Goal: Task Accomplishment & Management: Complete application form

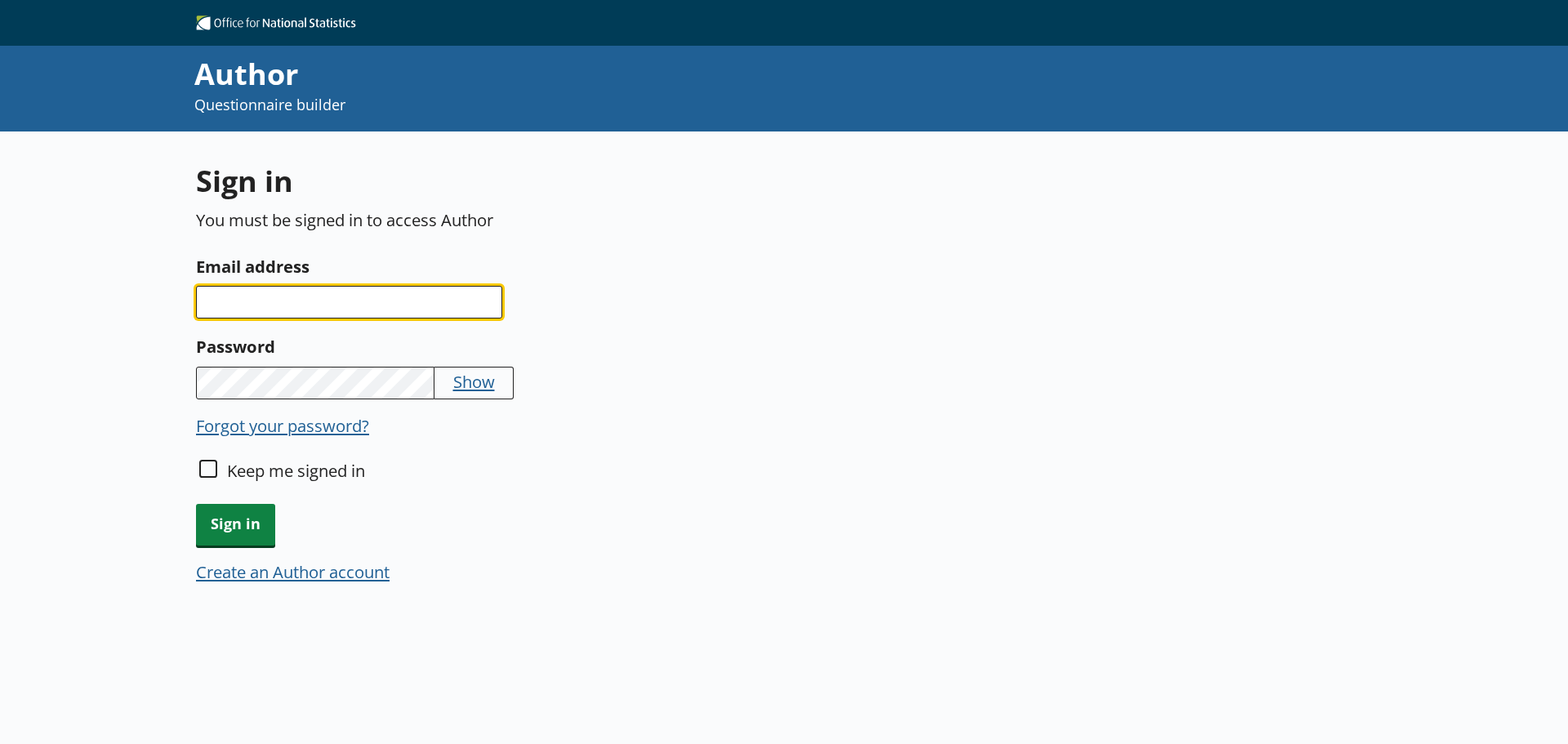
click at [384, 301] on input "Email address" at bounding box center [350, 301] width 307 height 33
type input "[PERSON_NAME][EMAIL_ADDRESS][PERSON_NAME][DOMAIN_NAME]"
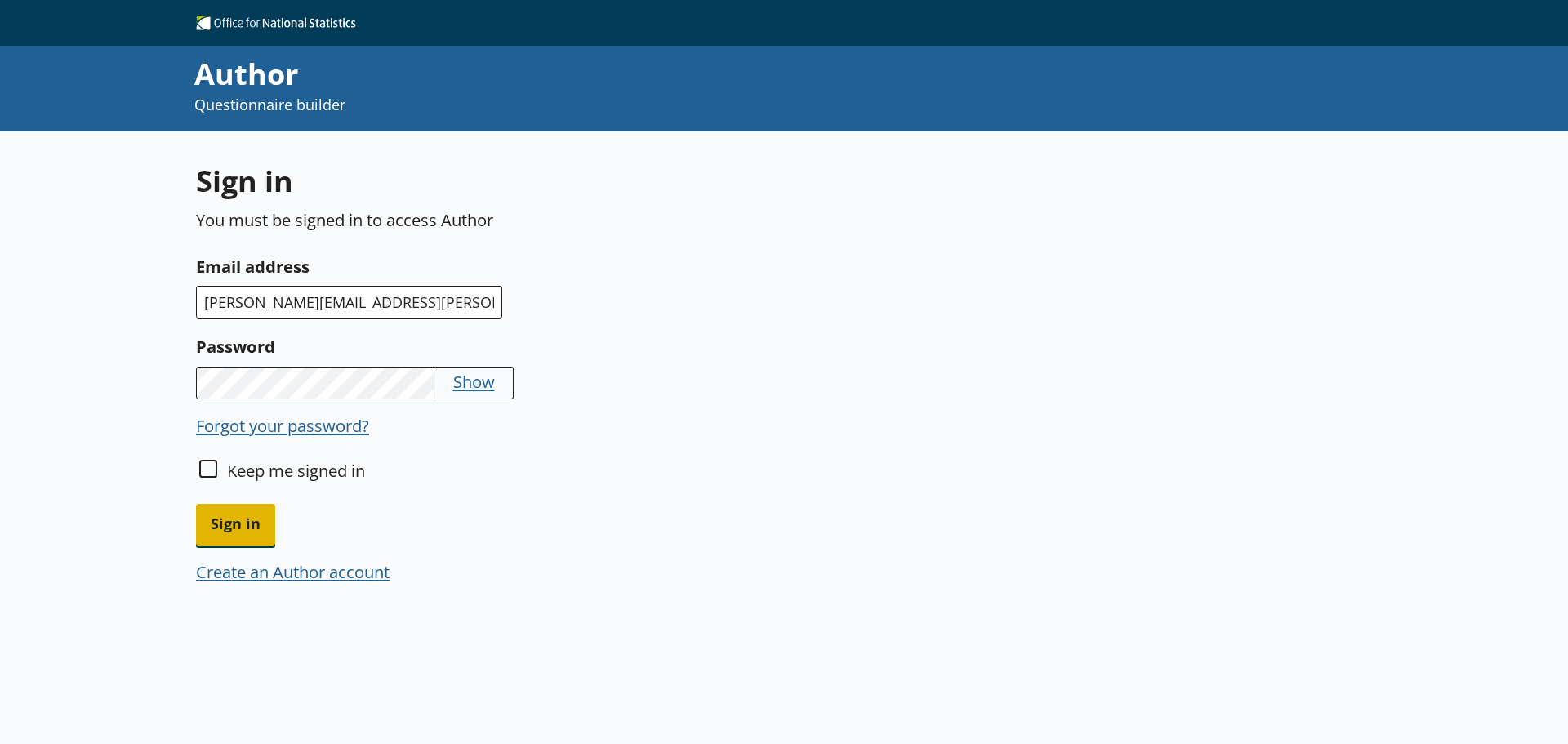
click at [217, 518] on span "Sign in" at bounding box center [236, 524] width 79 height 41
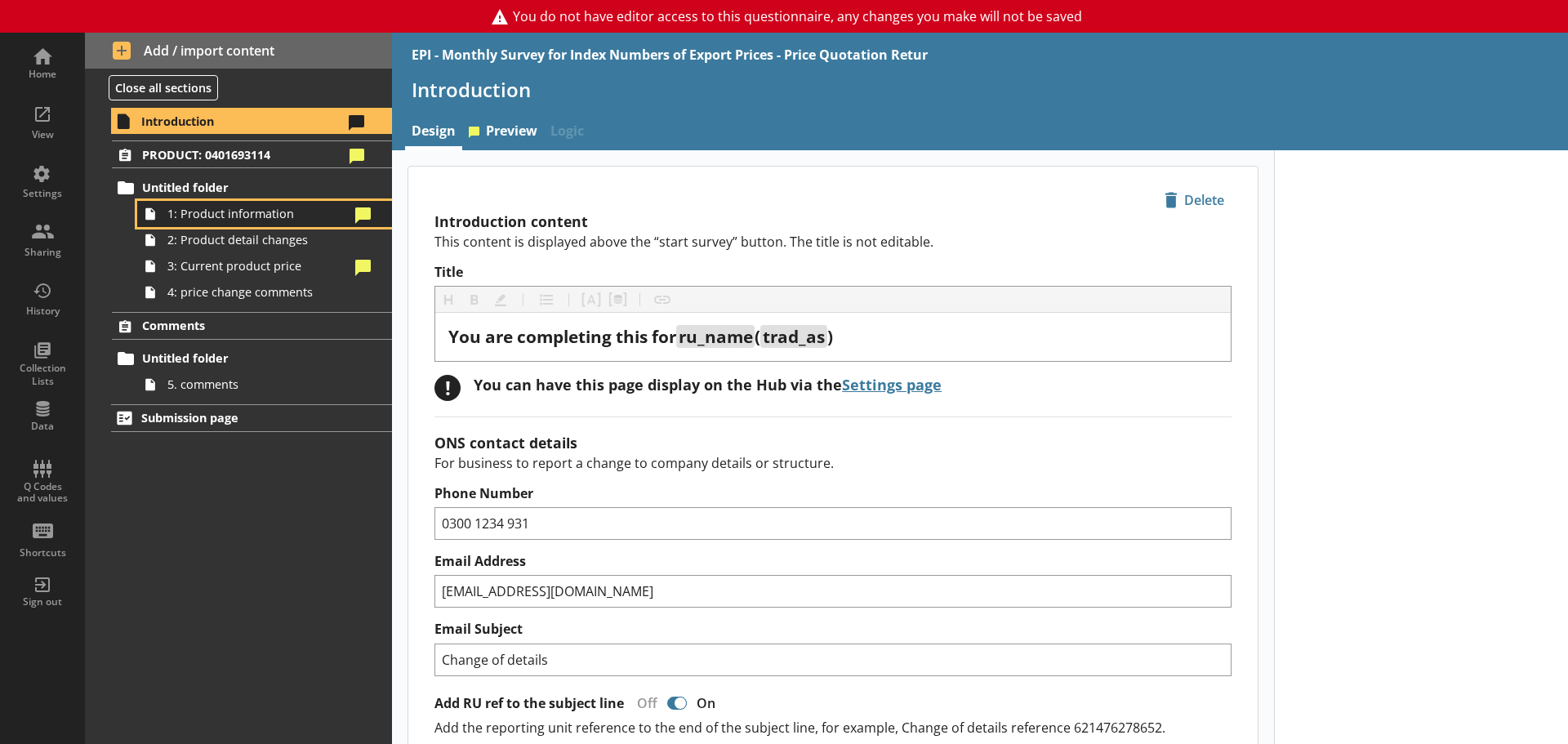
click at [240, 218] on span "1: Product information" at bounding box center [258, 214] width 182 height 16
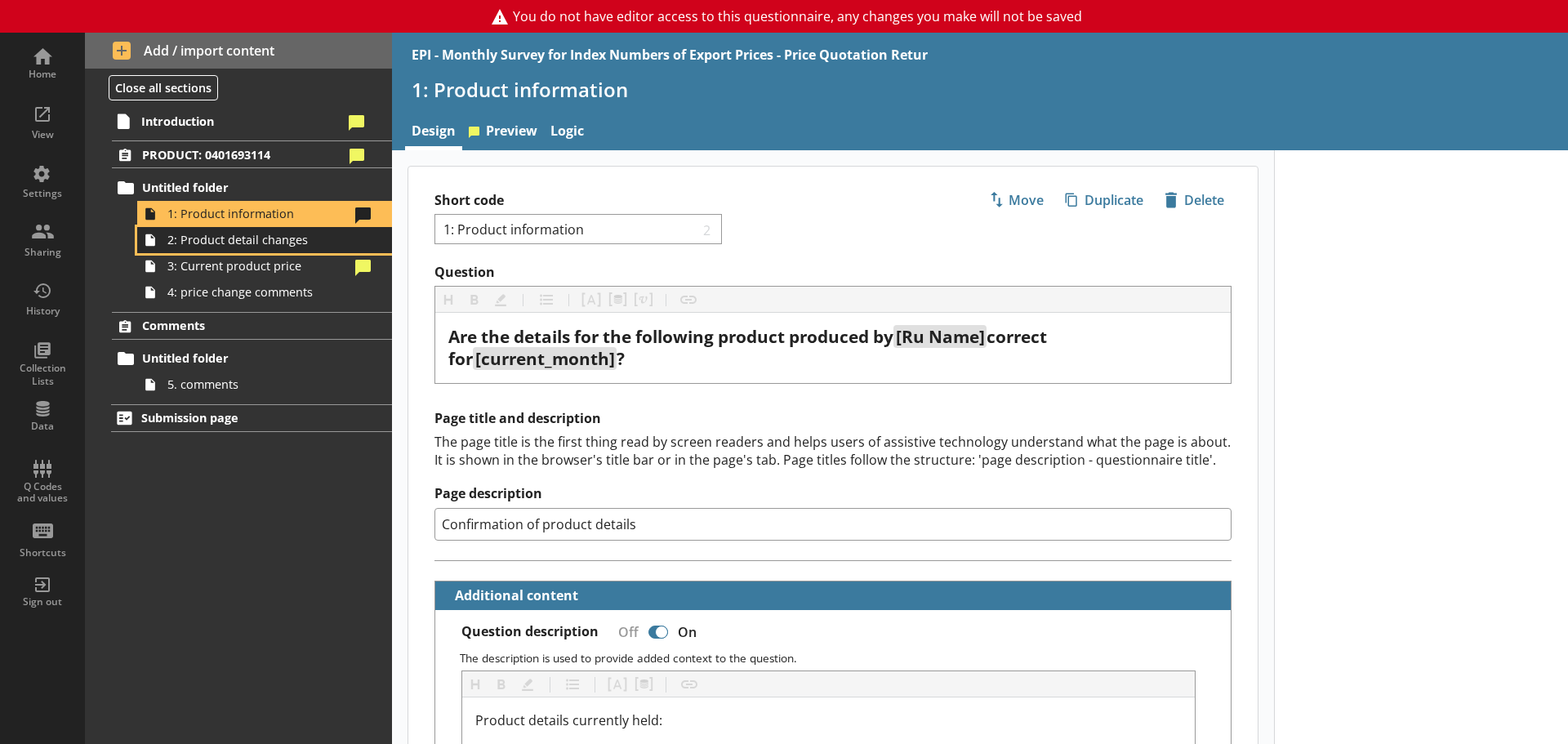
click at [240, 239] on span "2: Product detail changes" at bounding box center [258, 239] width 182 height 16
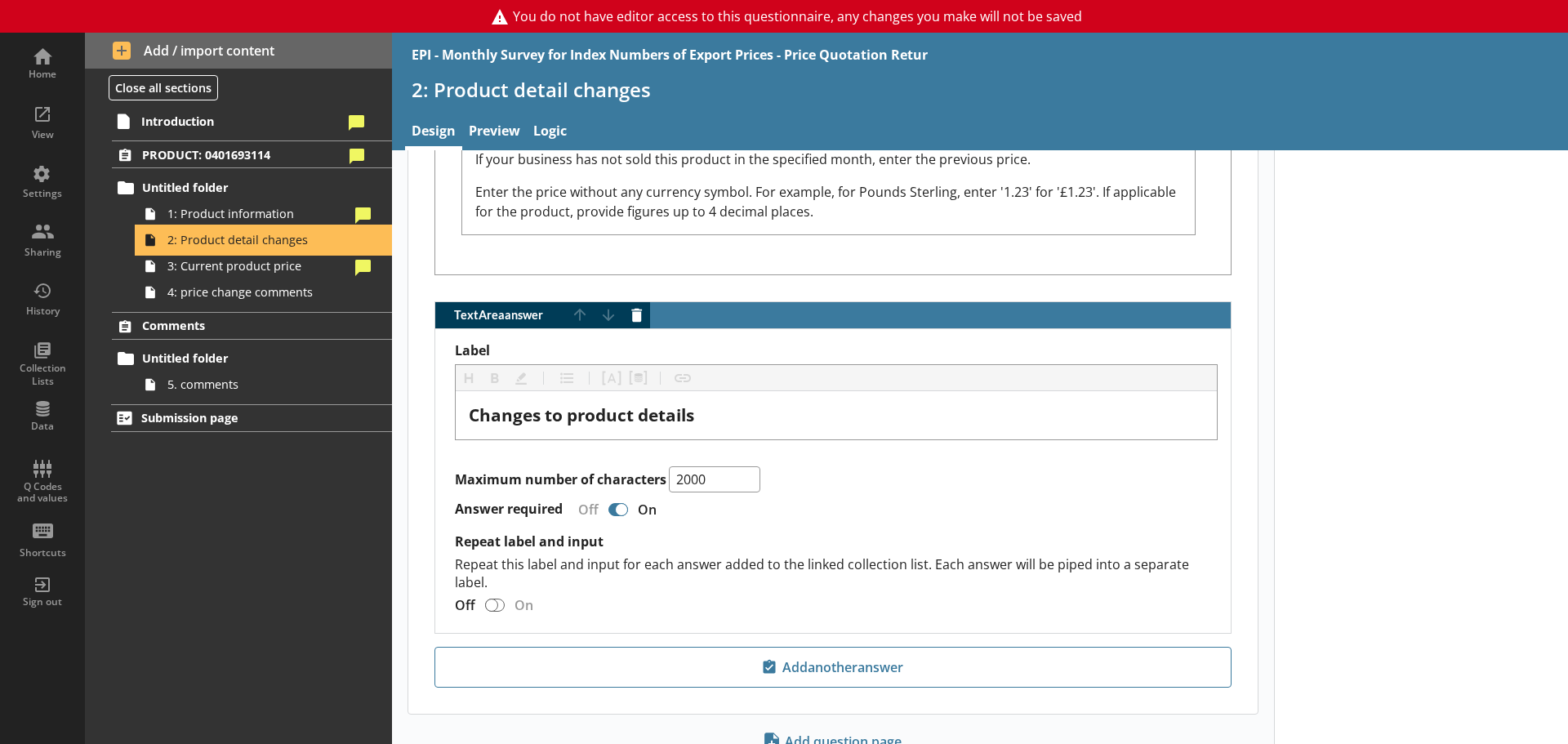
scroll to position [2023, 0]
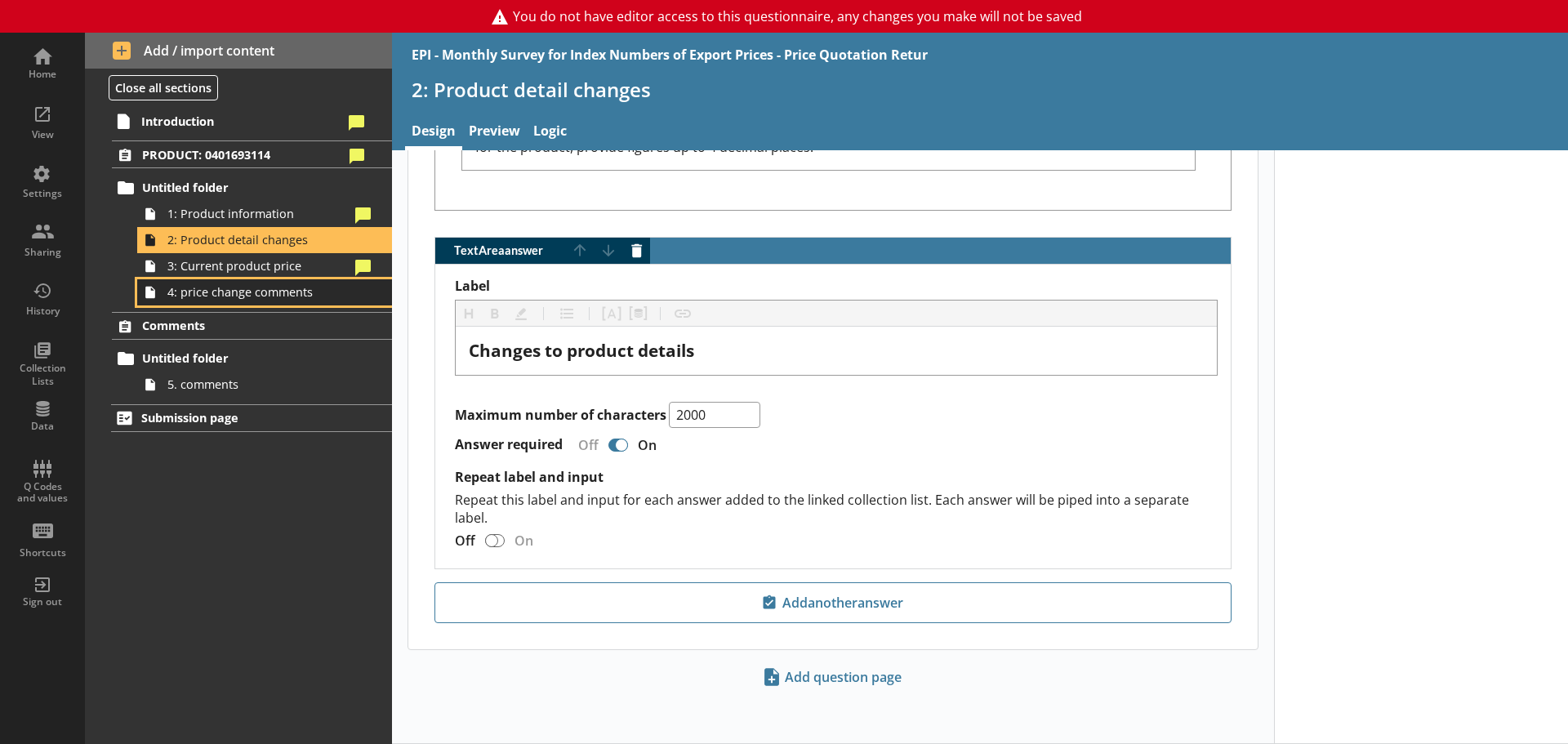
click at [228, 281] on link "4: price change comments" at bounding box center [264, 292] width 255 height 26
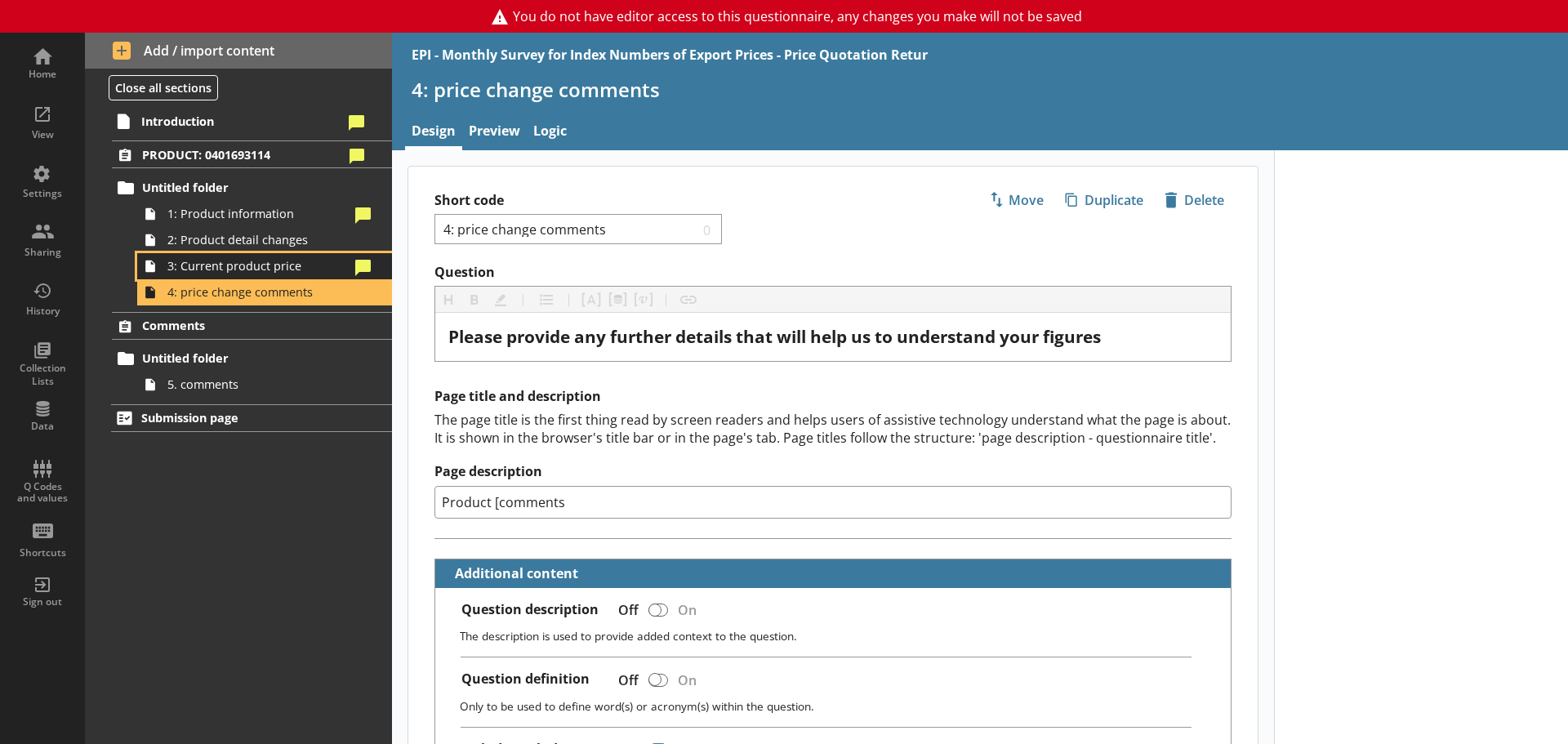
click at [263, 270] on span "3: Current product price" at bounding box center [258, 266] width 182 height 16
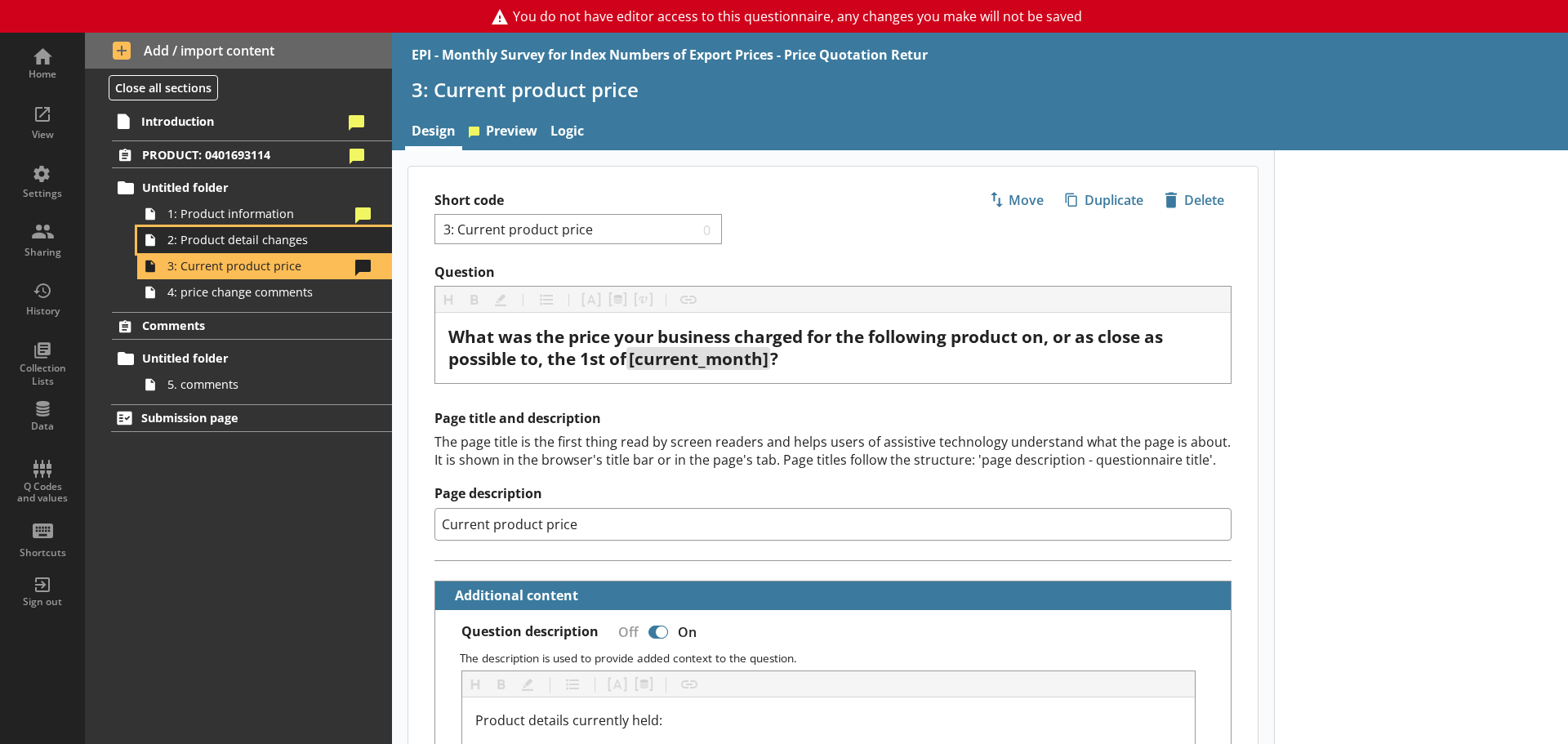
click at [264, 245] on span "2: Product detail changes" at bounding box center [258, 239] width 182 height 16
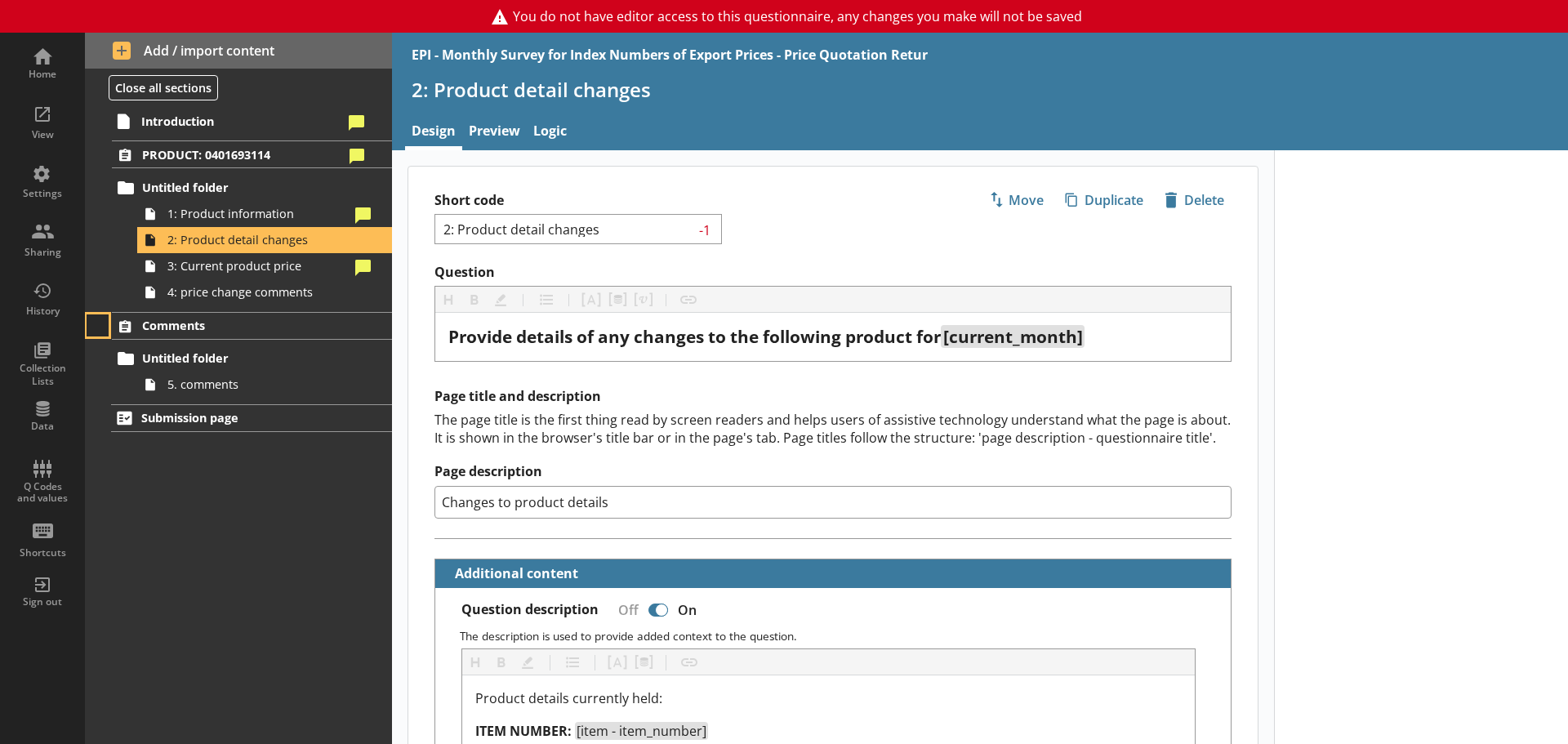
click at [95, 328] on button at bounding box center [98, 326] width 23 height 23
click at [175, 389] on span "5. comments" at bounding box center [258, 384] width 182 height 16
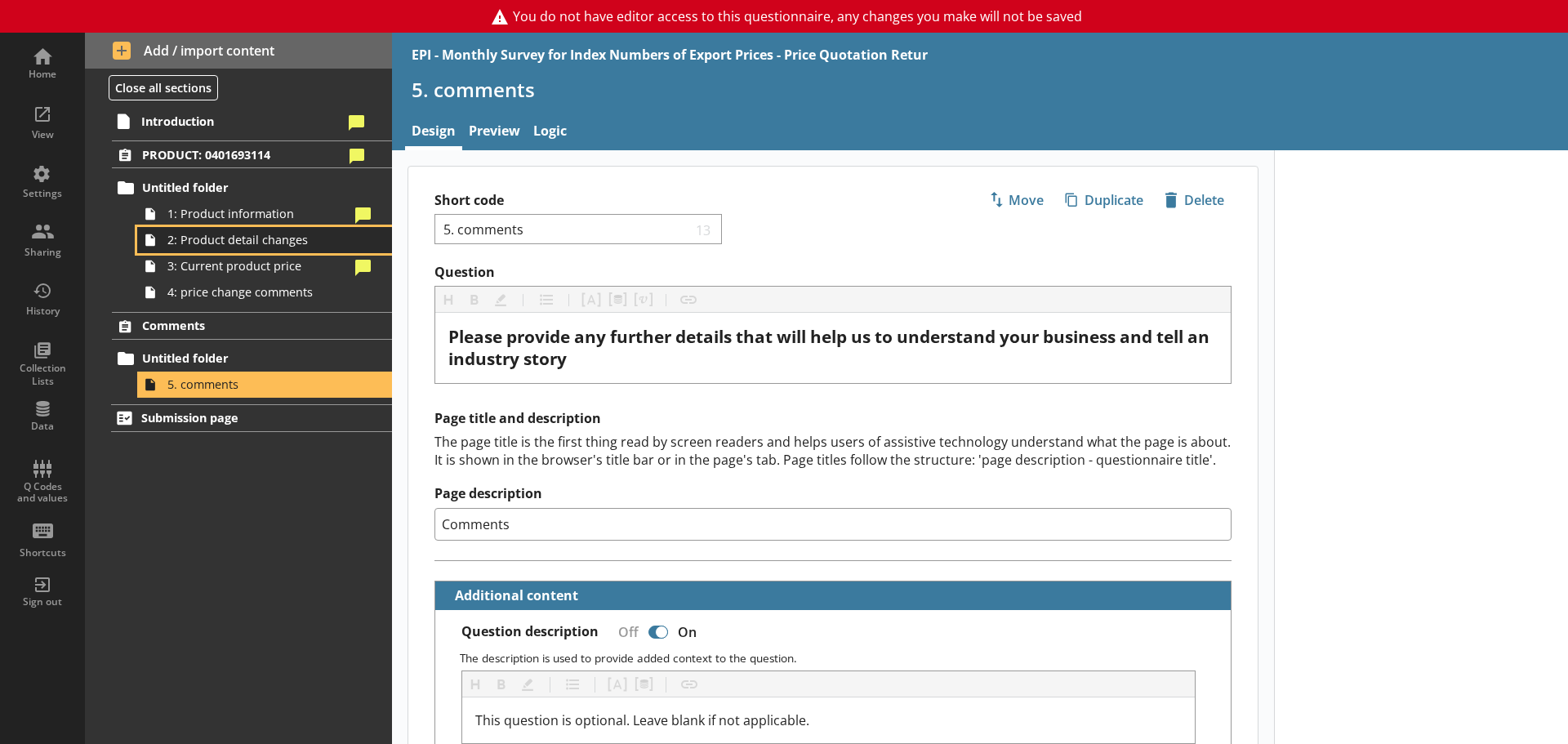
click at [251, 251] on link "2: Product detail changes" at bounding box center [264, 240] width 255 height 26
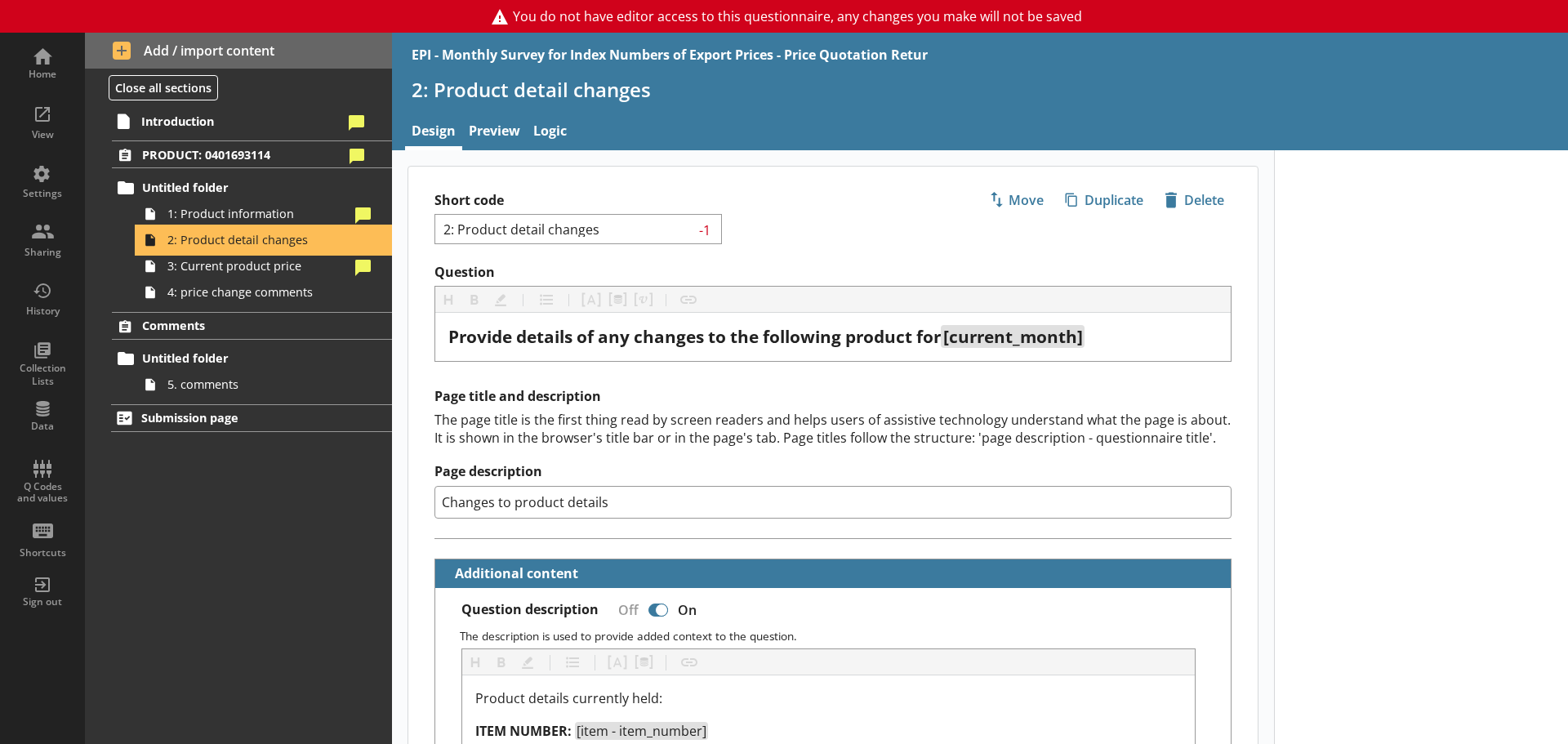
type textarea "x"
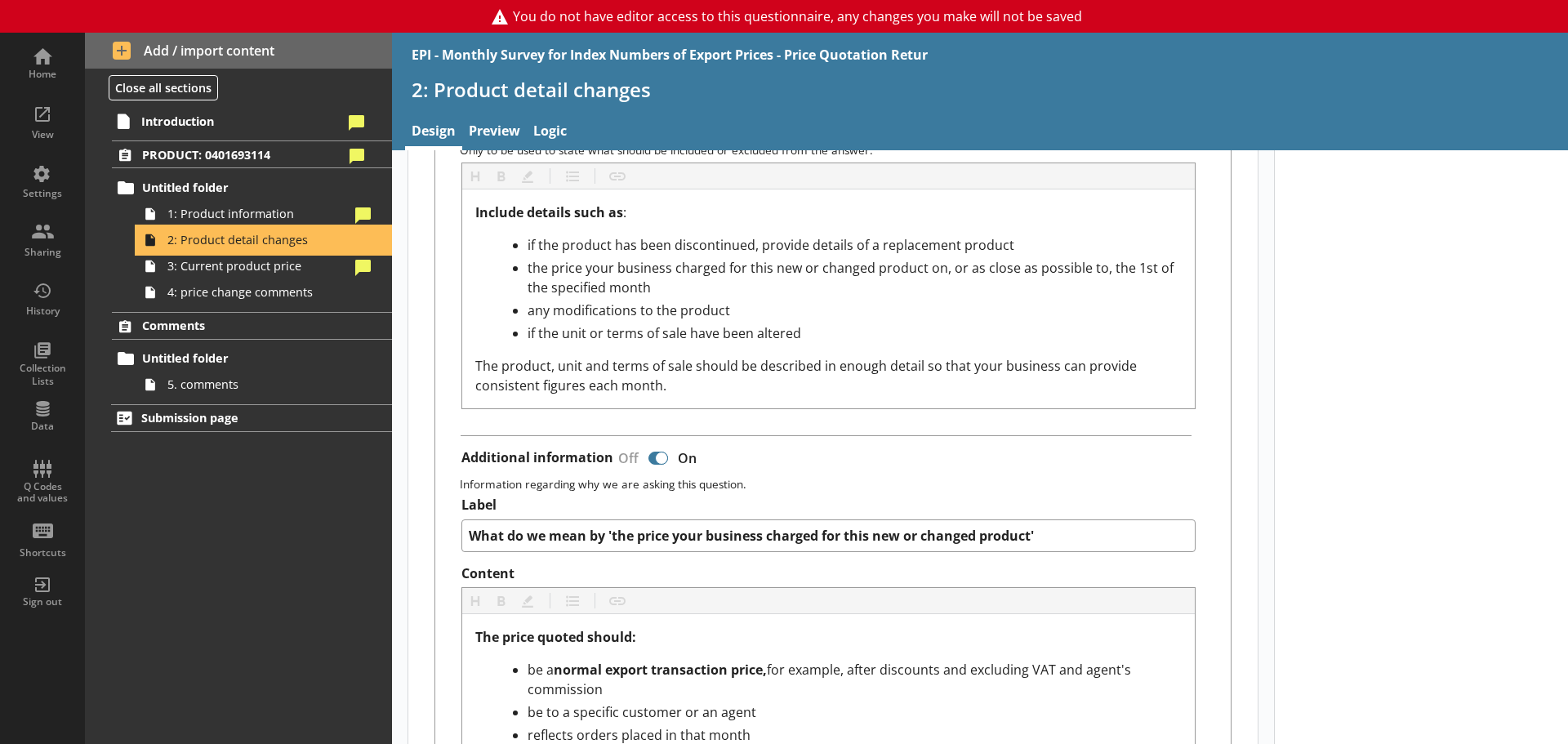
scroll to position [1306, 0]
